Goal: Check status: Check status

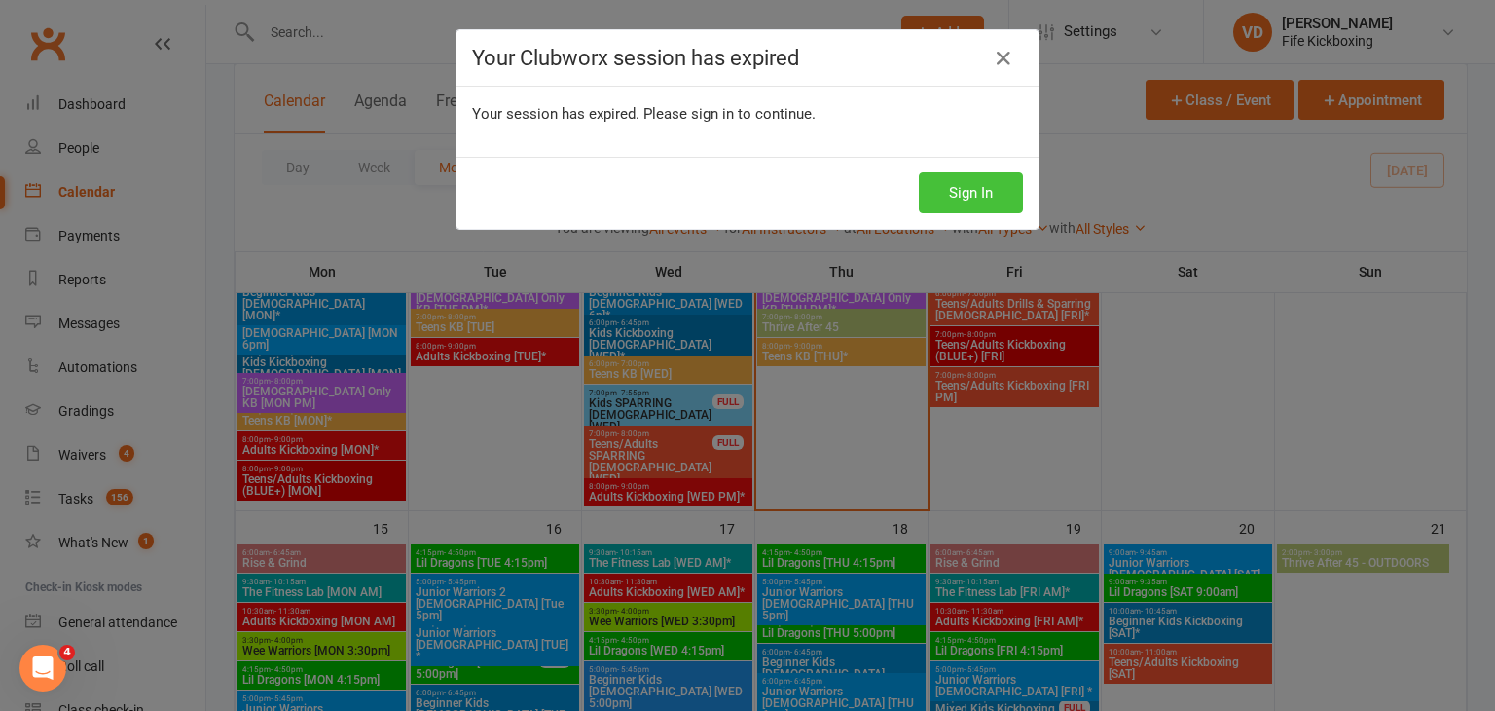
click at [961, 196] on button "Sign In" at bounding box center [971, 192] width 104 height 41
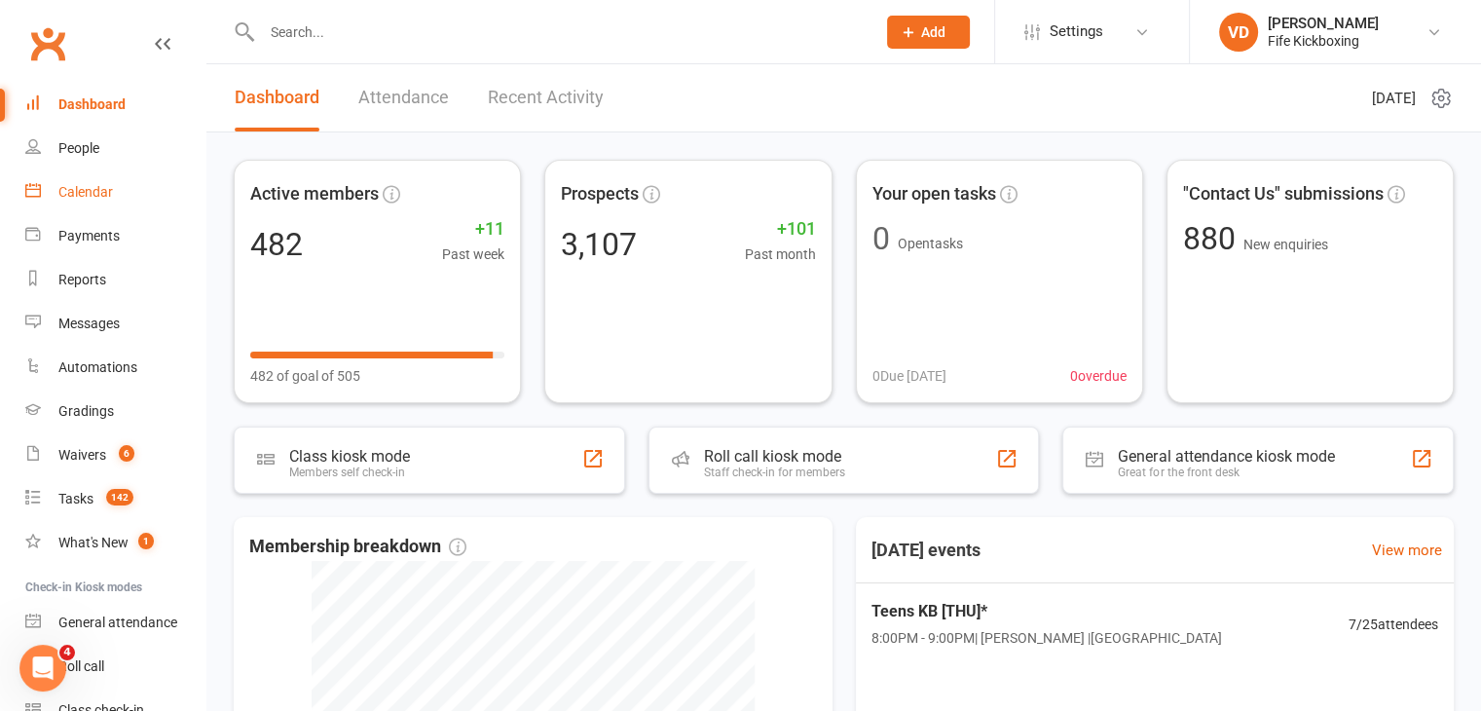
click at [78, 188] on div "Calendar" at bounding box center [85, 192] width 55 height 16
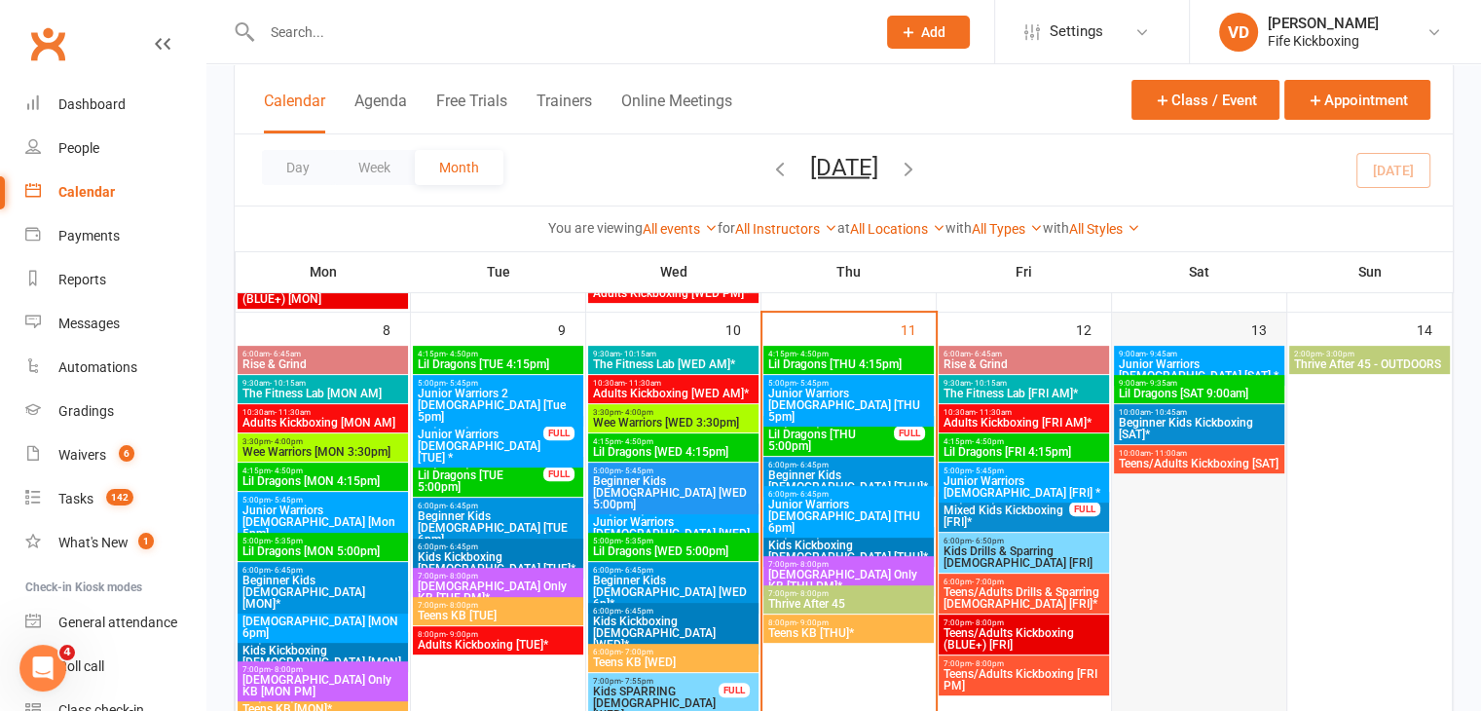
scroll to position [584, 0]
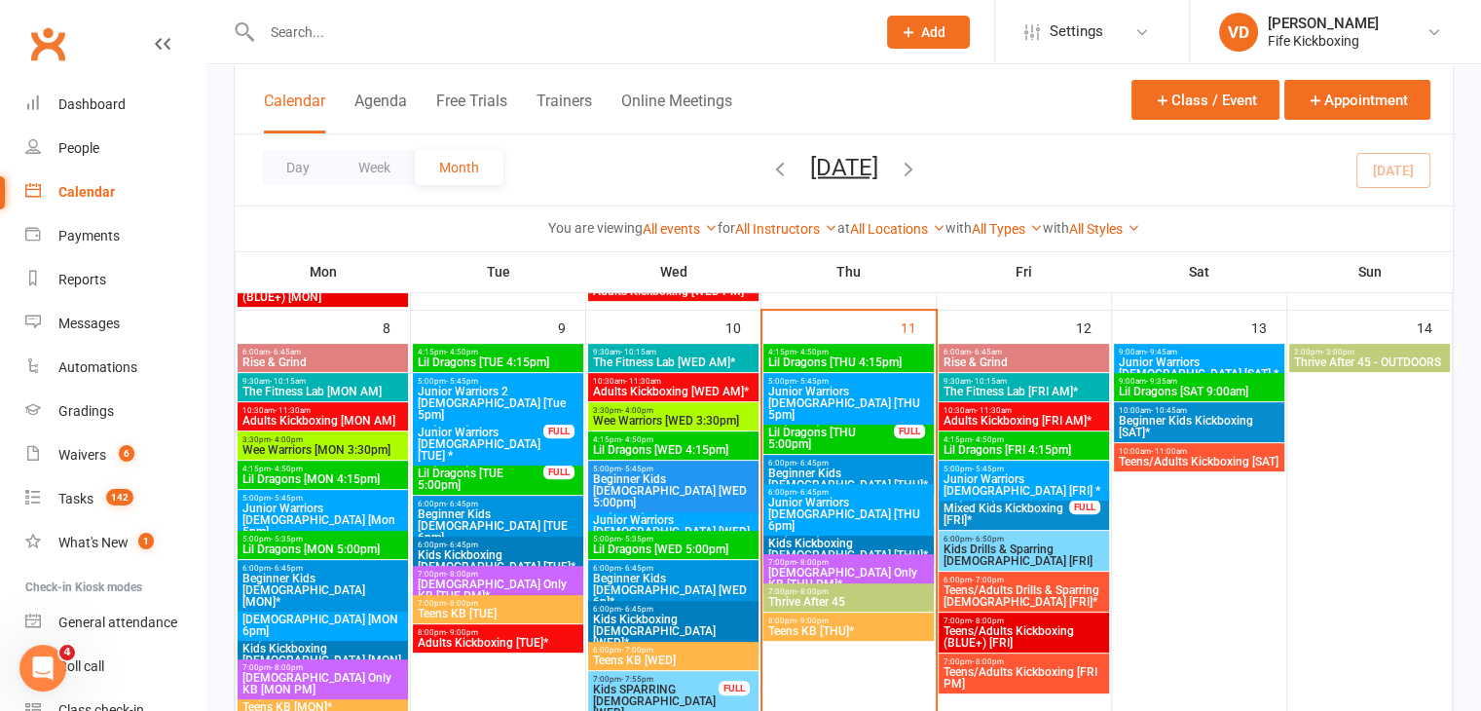
click at [1009, 356] on span "Rise & Grind" at bounding box center [1023, 362] width 163 height 12
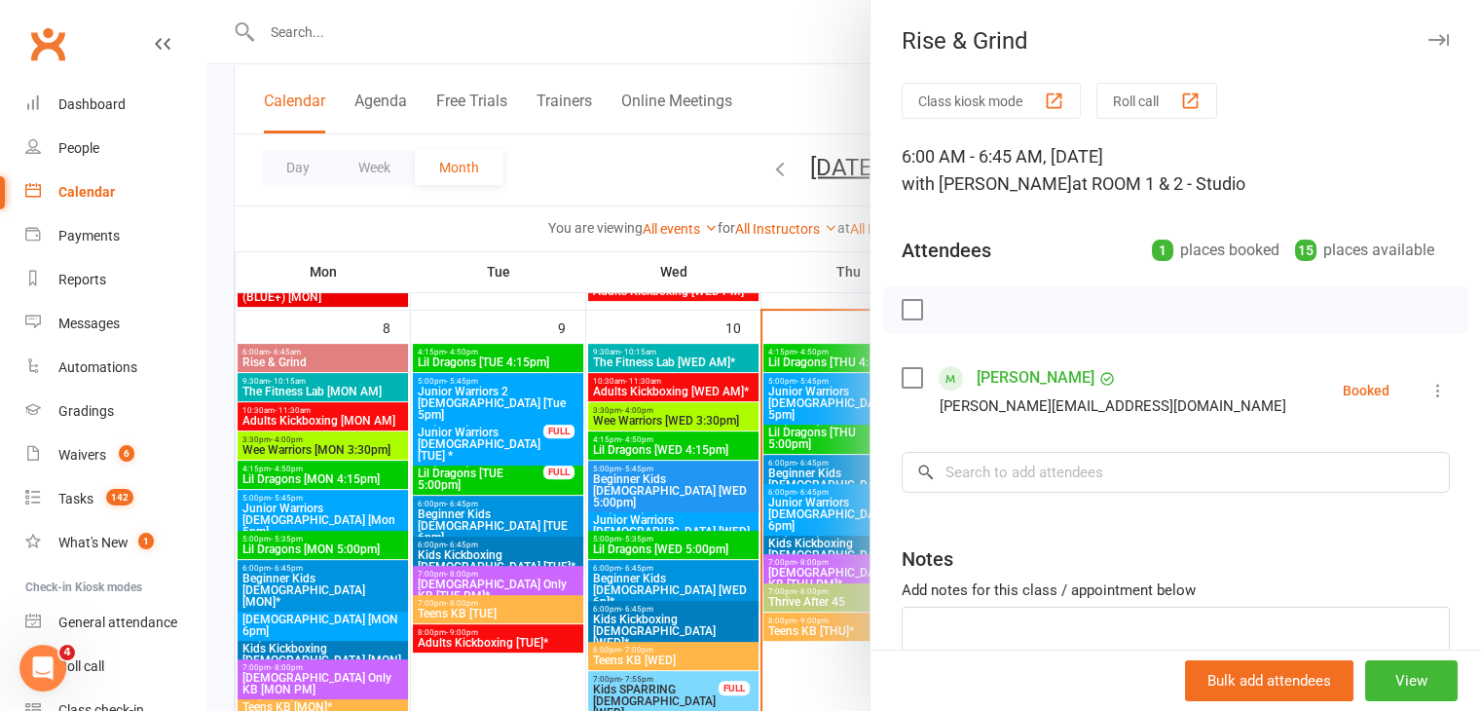
click at [804, 83] on div at bounding box center [843, 355] width 1274 height 711
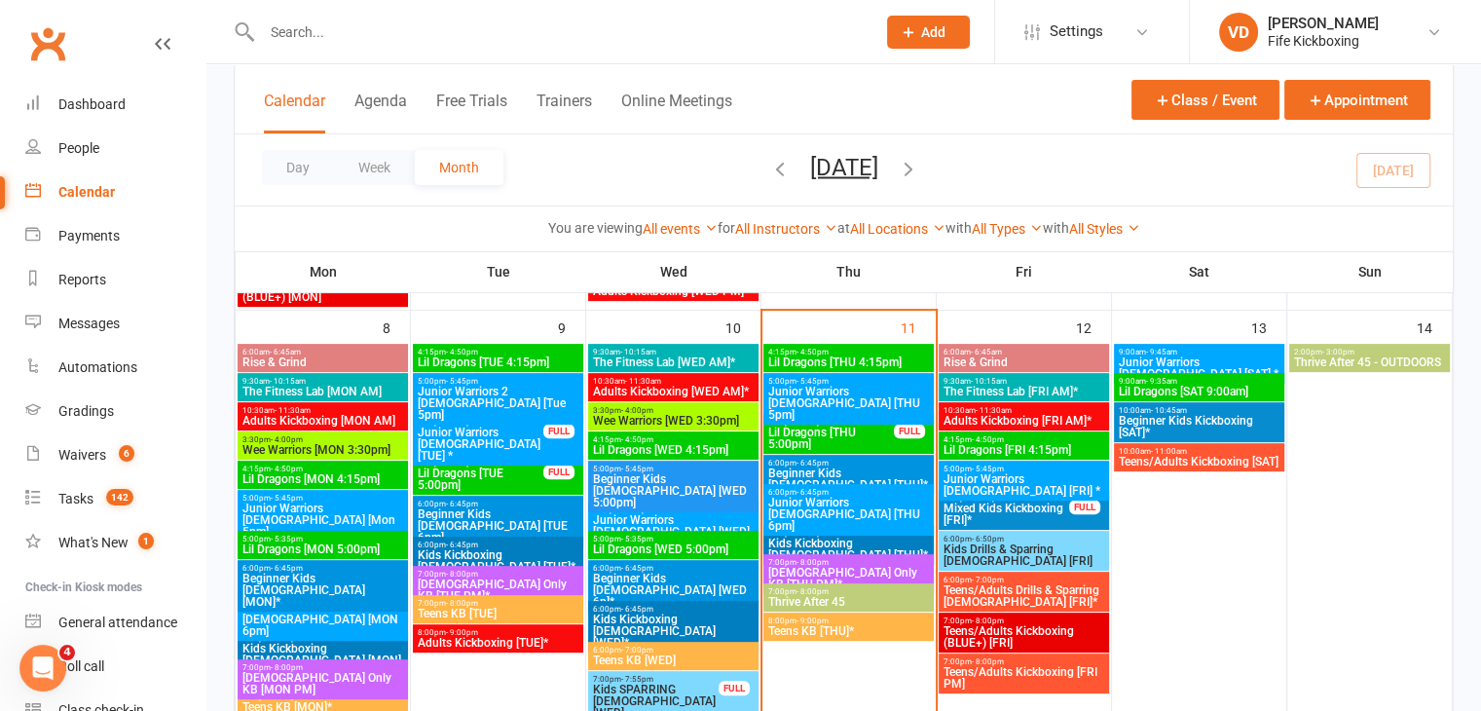
click at [1028, 352] on span "6:00am - 6:45am" at bounding box center [1023, 352] width 163 height 9
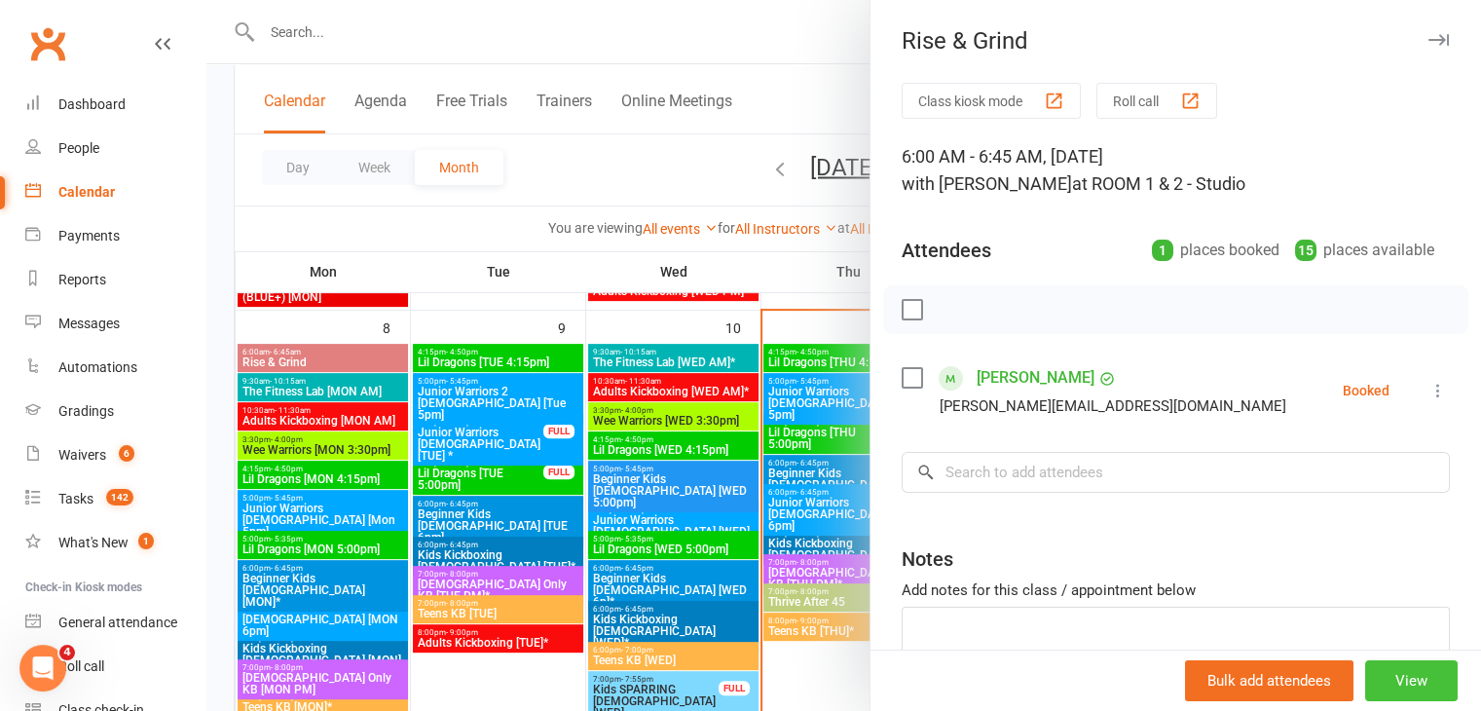
click at [1380, 683] on button "View" at bounding box center [1411, 680] width 92 height 41
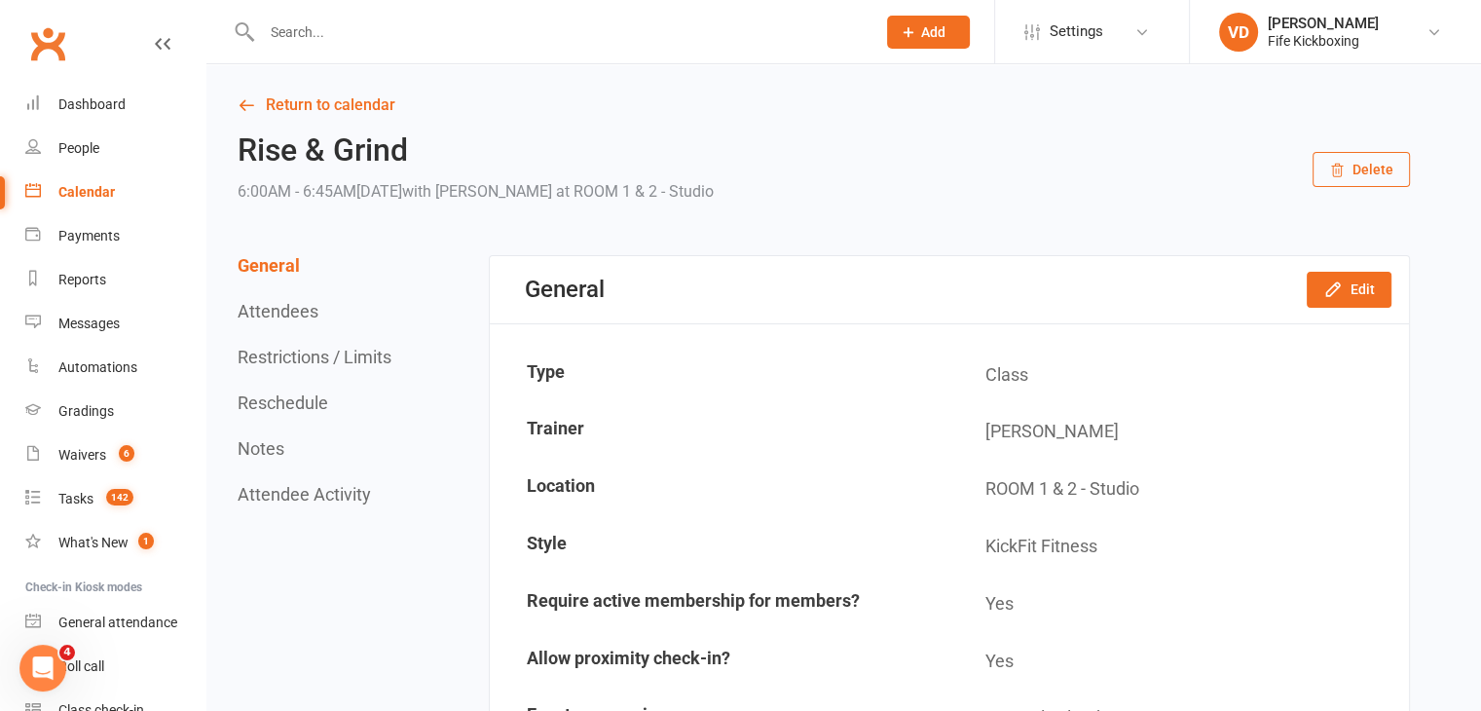
click at [1340, 169] on icon "button" at bounding box center [1337, 171] width 16 height 16
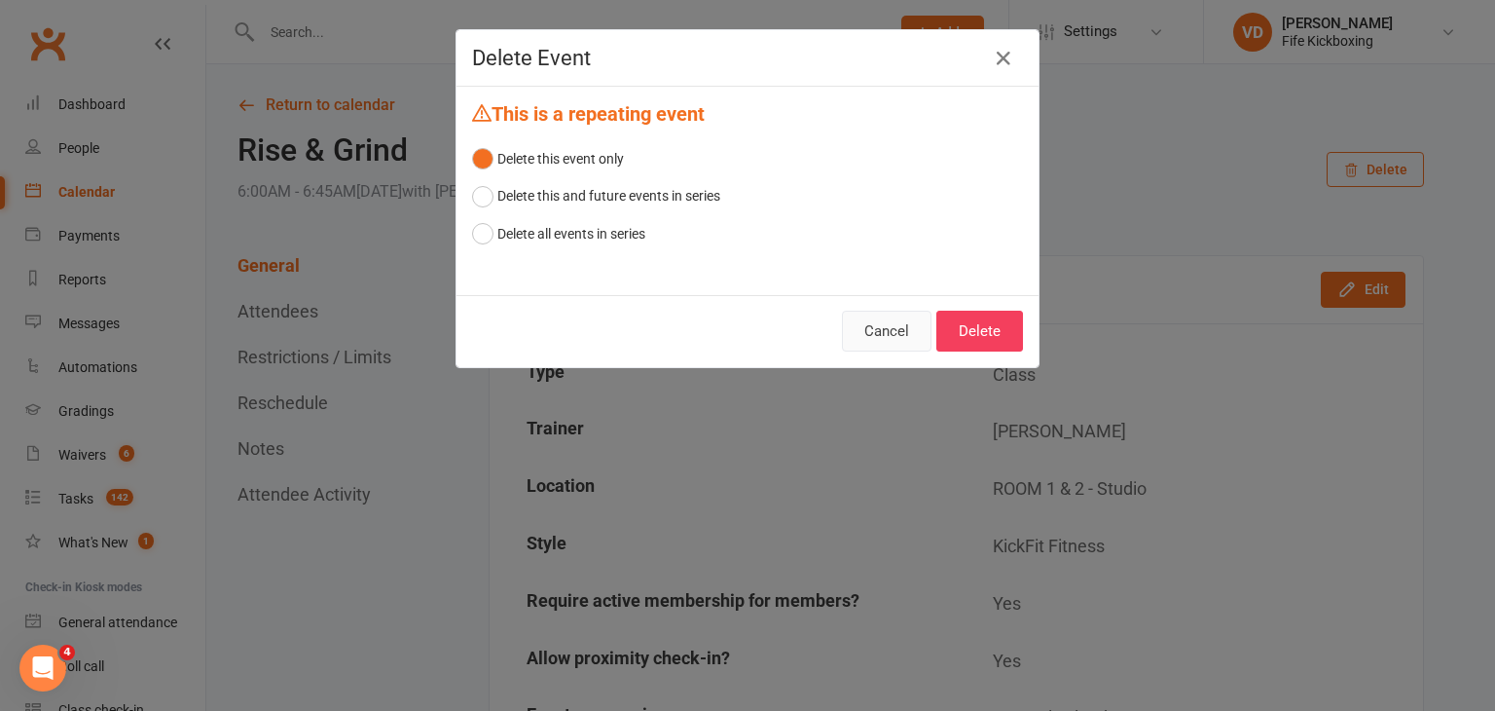
click at [868, 331] on button "Cancel" at bounding box center [887, 331] width 90 height 41
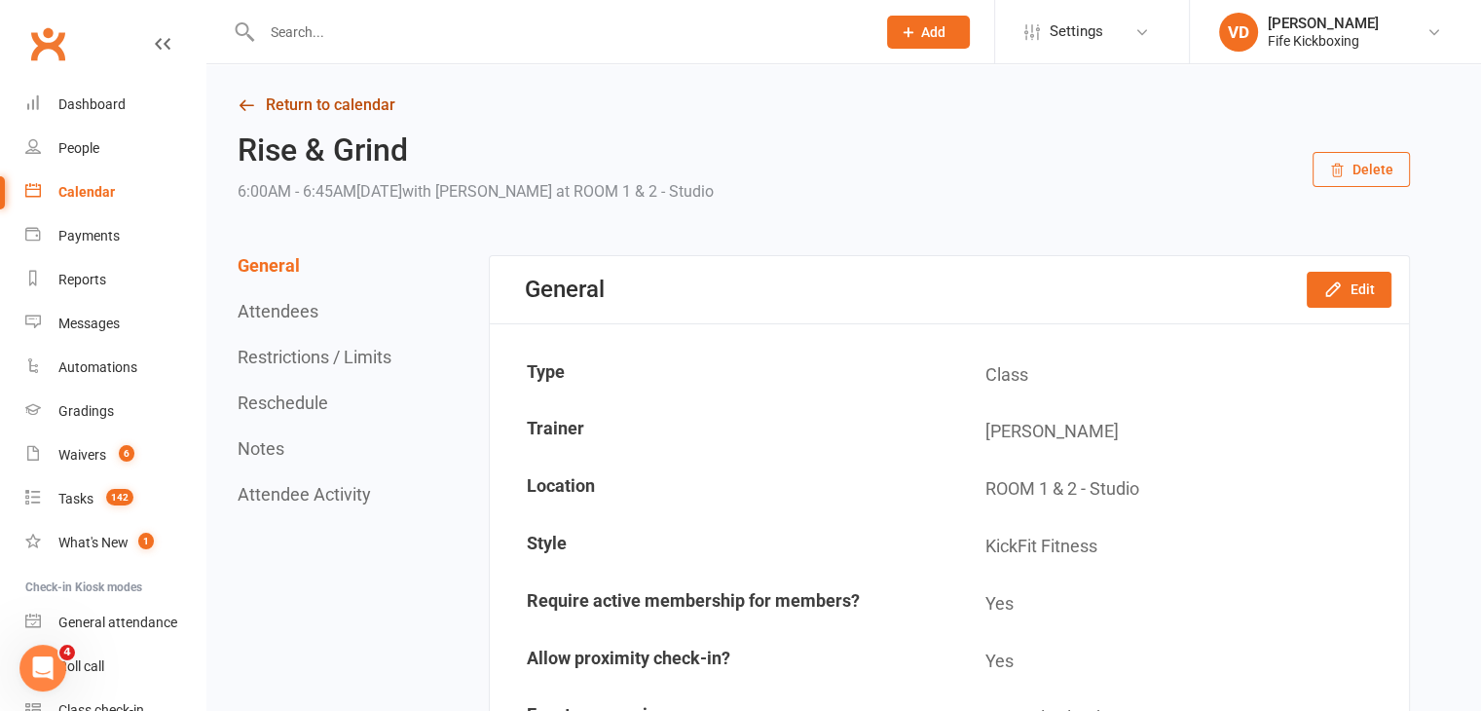
click at [303, 105] on link "Return to calendar" at bounding box center [824, 105] width 1172 height 27
